Goal: Task Accomplishment & Management: Use online tool/utility

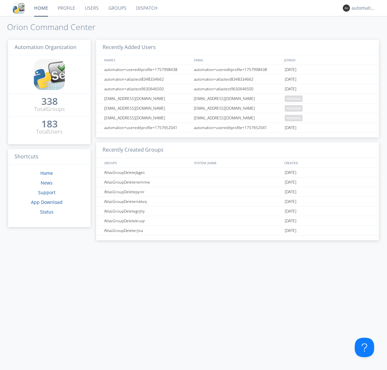
click at [146, 8] on link "Dispatch" at bounding box center [146, 8] width 31 height 16
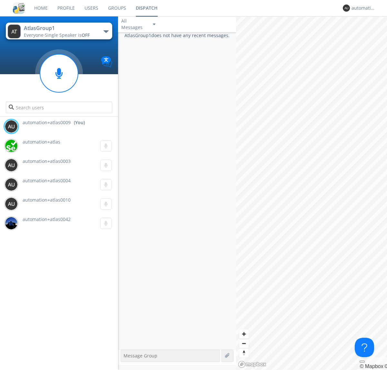
click at [106, 31] on div "button" at bounding box center [106, 31] width 5 height 3
click at [0, 0] on span "AtlasGroupDispatch5" at bounding box center [0, 0] width 0 height 0
click at [362, 8] on div "automation+atlas0009" at bounding box center [364, 8] width 24 height 6
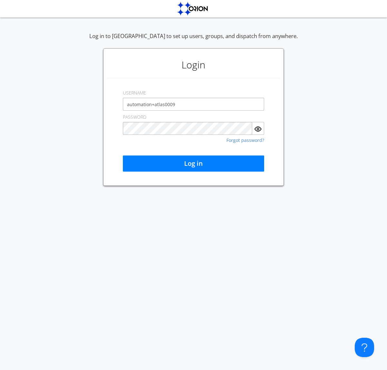
type input "automation+atlas0009"
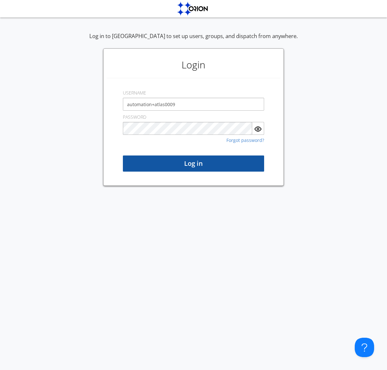
click at [194, 164] on button "Log in" at bounding box center [193, 164] width 141 height 16
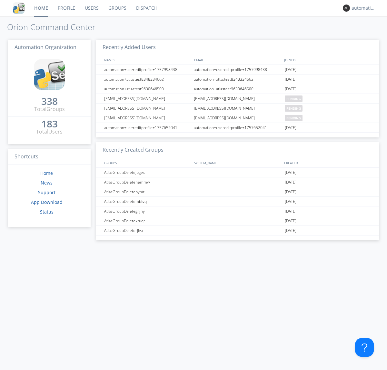
click at [146, 8] on link "Dispatch" at bounding box center [146, 8] width 31 height 16
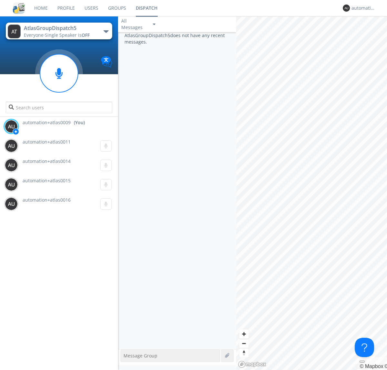
click at [106, 31] on div "button" at bounding box center [106, 31] width 5 height 3
click at [0, 0] on span "AtlasGroup1" at bounding box center [0, 0] width 0 height 0
click at [362, 8] on div "automation+atlas0009" at bounding box center [364, 8] width 24 height 6
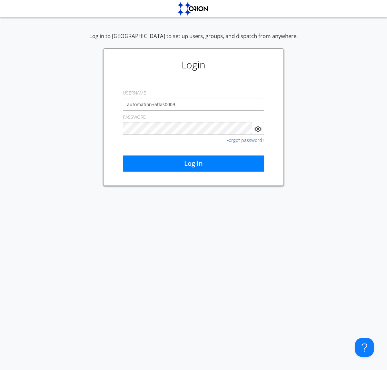
type input "automation+atlas0009"
click at [194, 164] on button "Log in" at bounding box center [193, 164] width 141 height 16
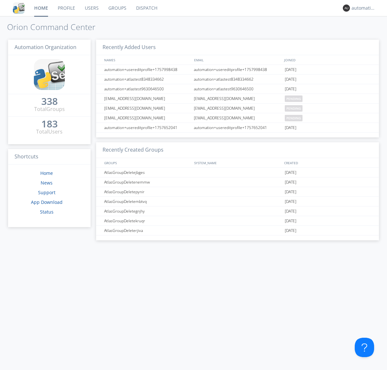
click at [146, 8] on link "Dispatch" at bounding box center [146, 8] width 31 height 16
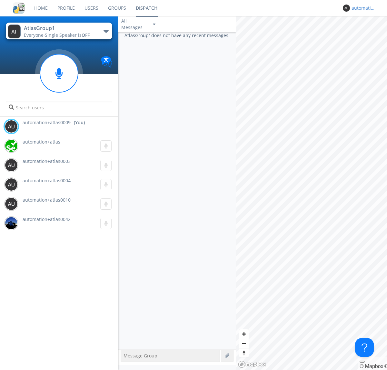
click at [362, 8] on div "automation+atlas0009" at bounding box center [364, 8] width 24 height 6
